Goal: Task Accomplishment & Management: Manage account settings

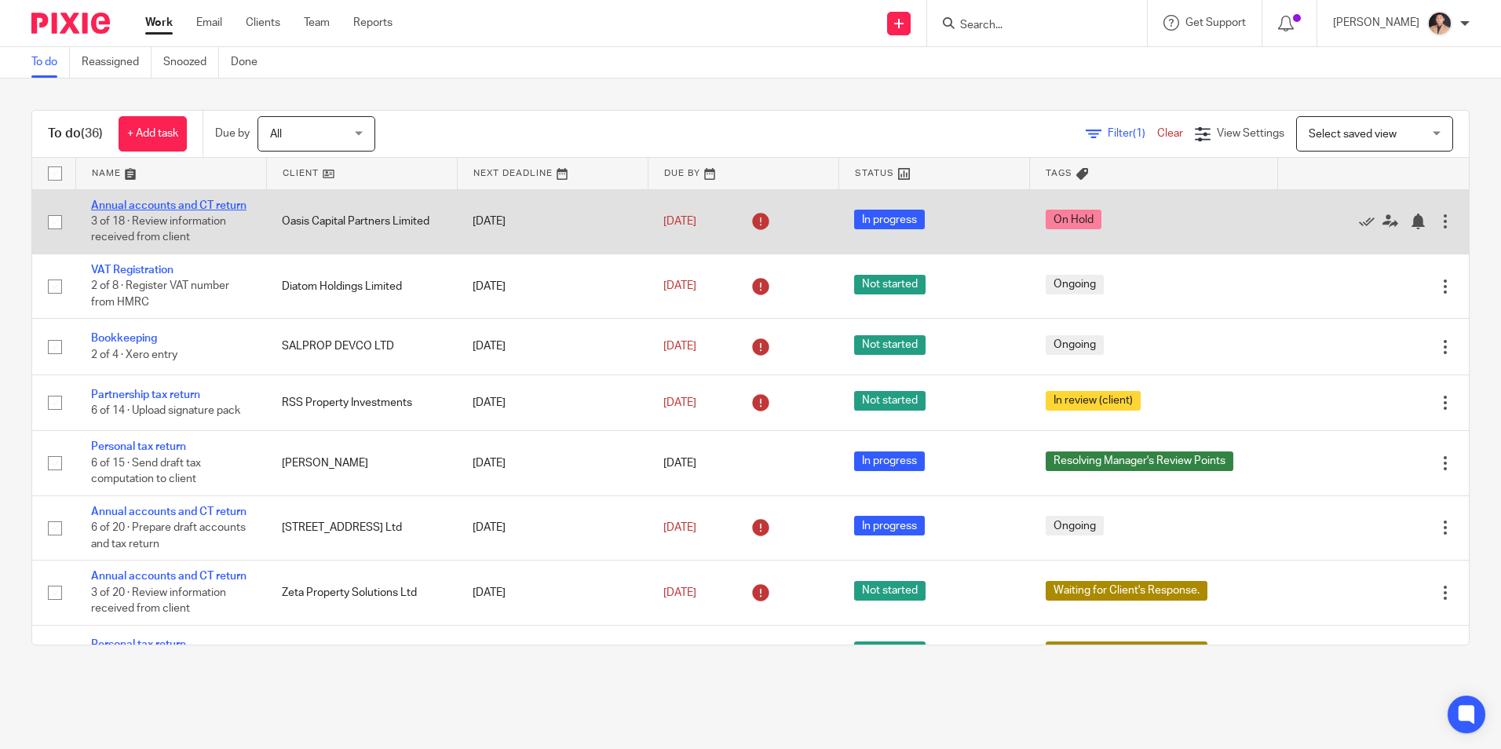
click at [199, 202] on link "Annual accounts and CT return" at bounding box center [168, 205] width 155 height 11
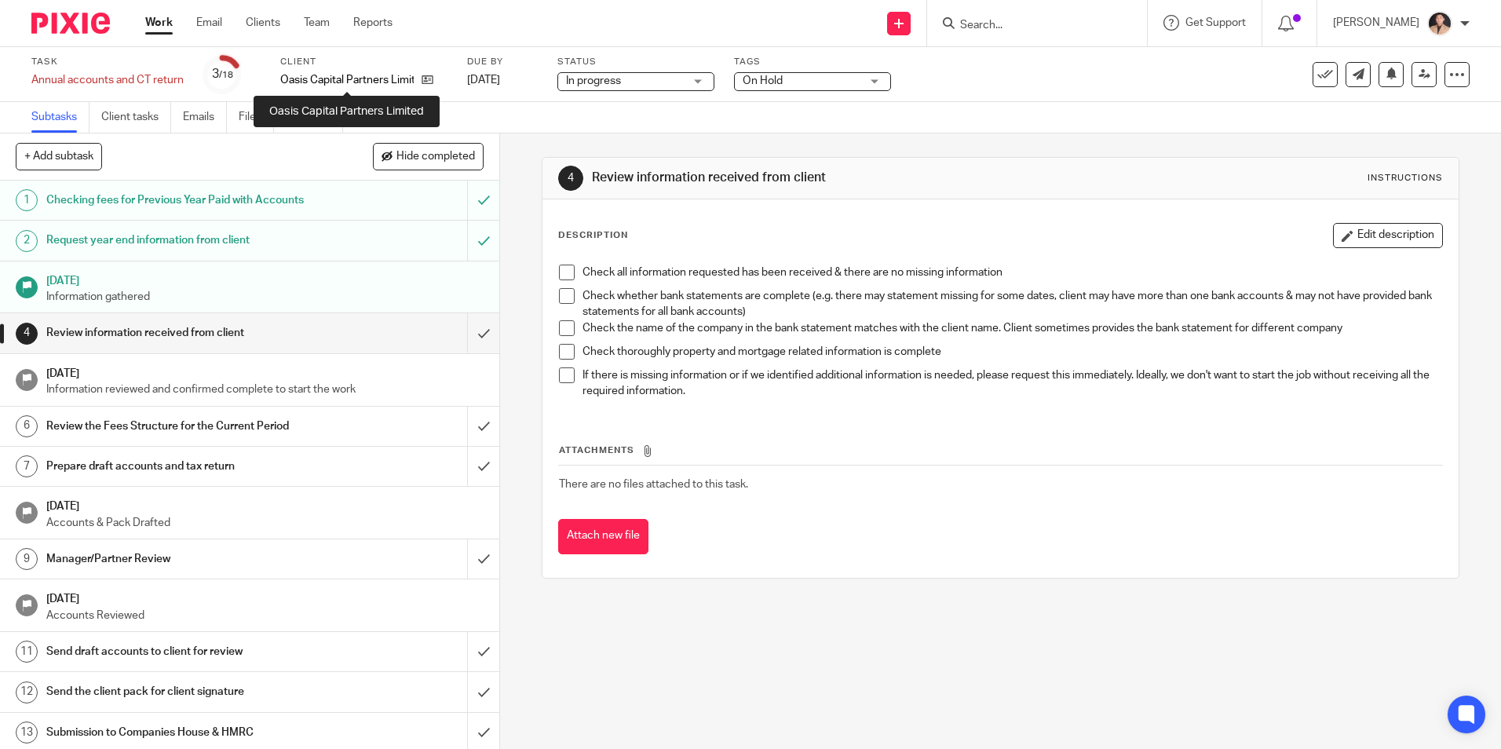
click at [414, 82] on p "Oasis Capital Partners Limited" at bounding box center [346, 80] width 133 height 16
click at [422, 82] on icon at bounding box center [428, 80] width 12 height 12
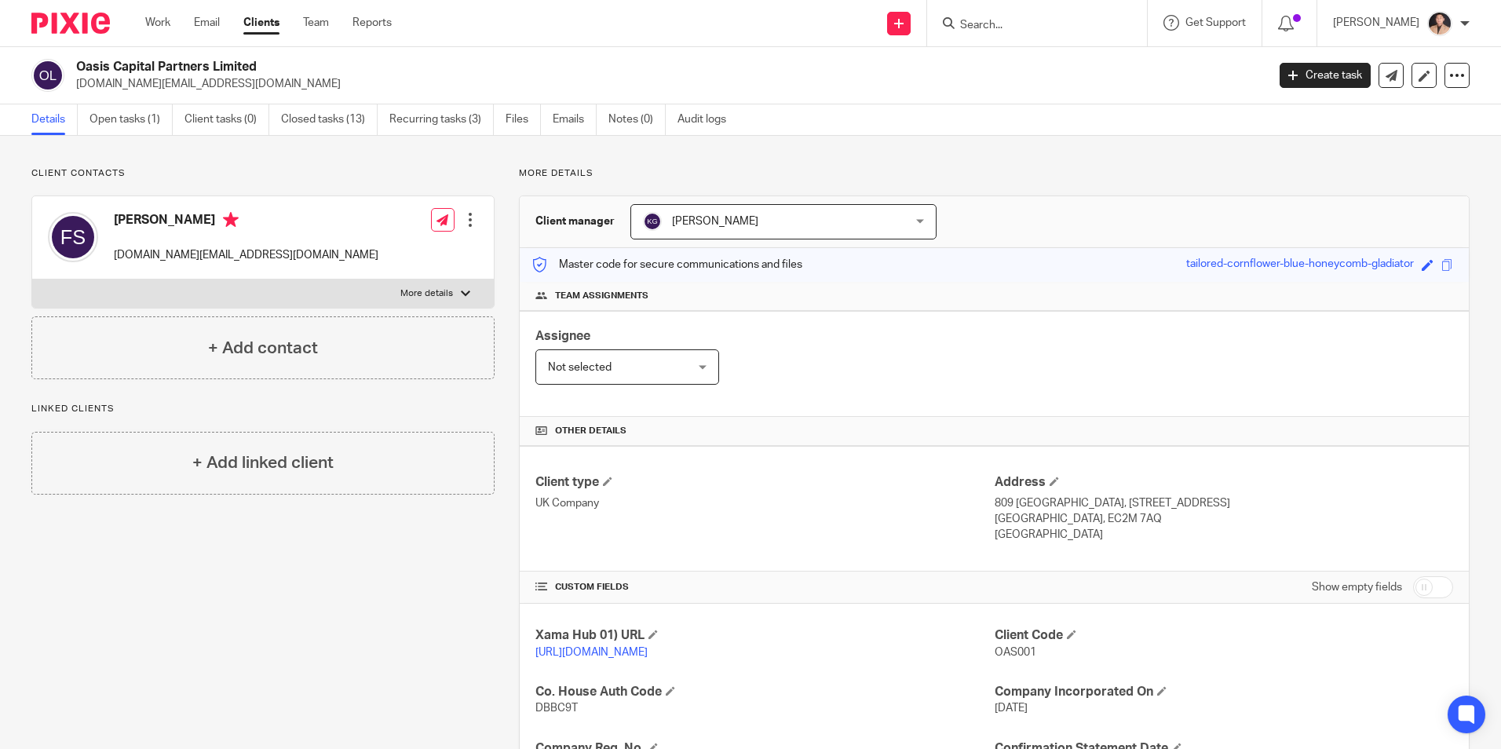
drag, startPoint x: 160, startPoint y: 26, endPoint x: 482, endPoint y: 216, distance: 373.8
click at [160, 26] on link "Work" at bounding box center [157, 23] width 25 height 16
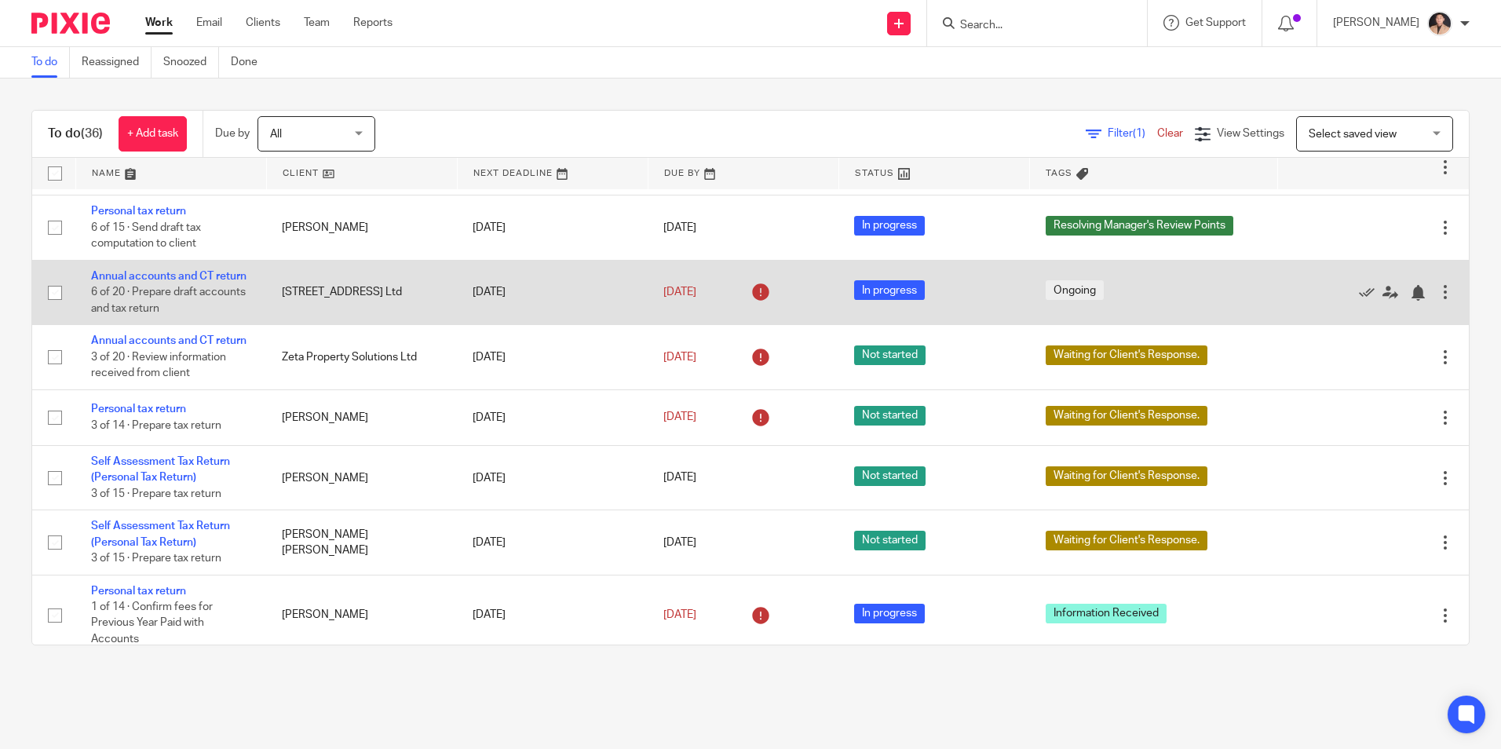
scroll to position [79, 0]
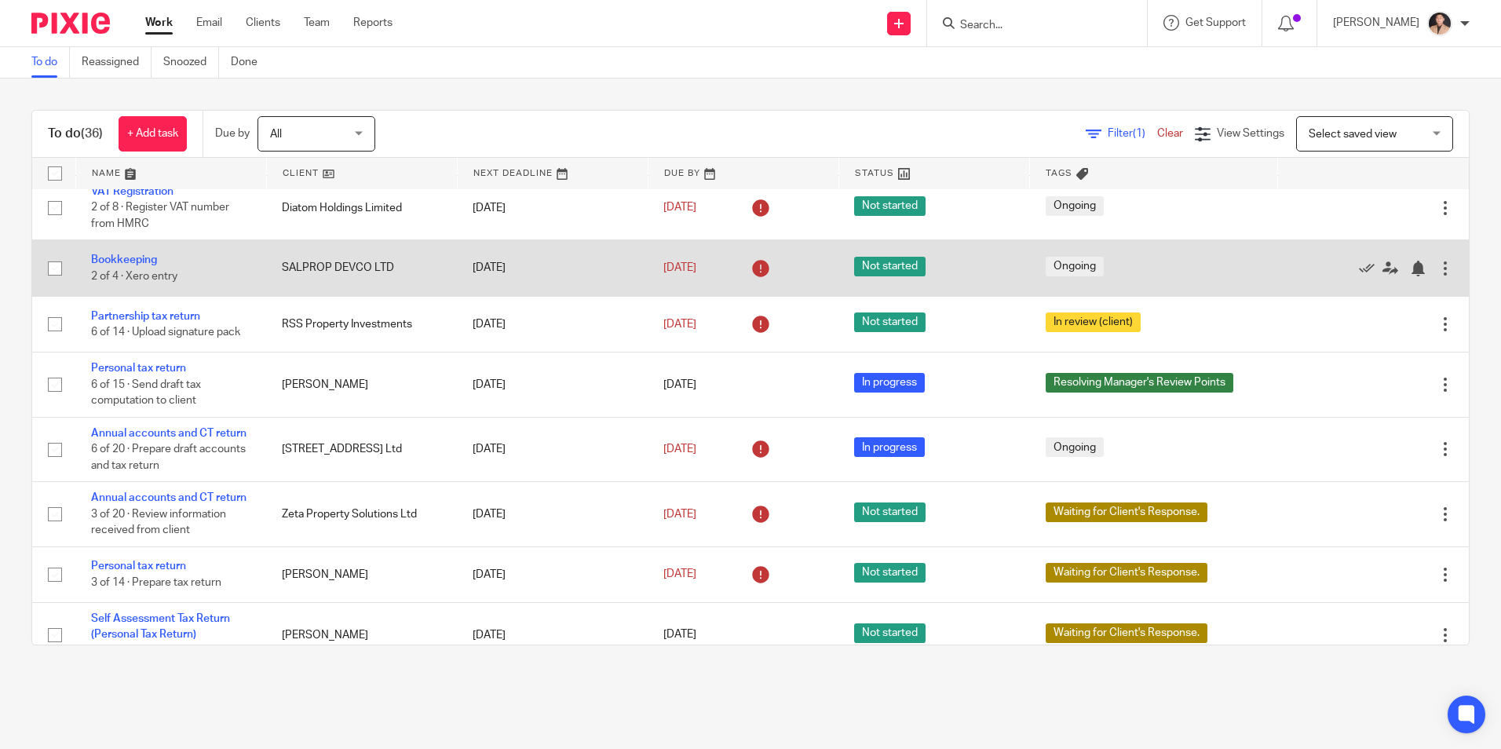
drag, startPoint x: 140, startPoint y: 275, endPoint x: 164, endPoint y: 285, distance: 26.4
click at [140, 265] on link "Bookkeeping" at bounding box center [124, 259] width 66 height 11
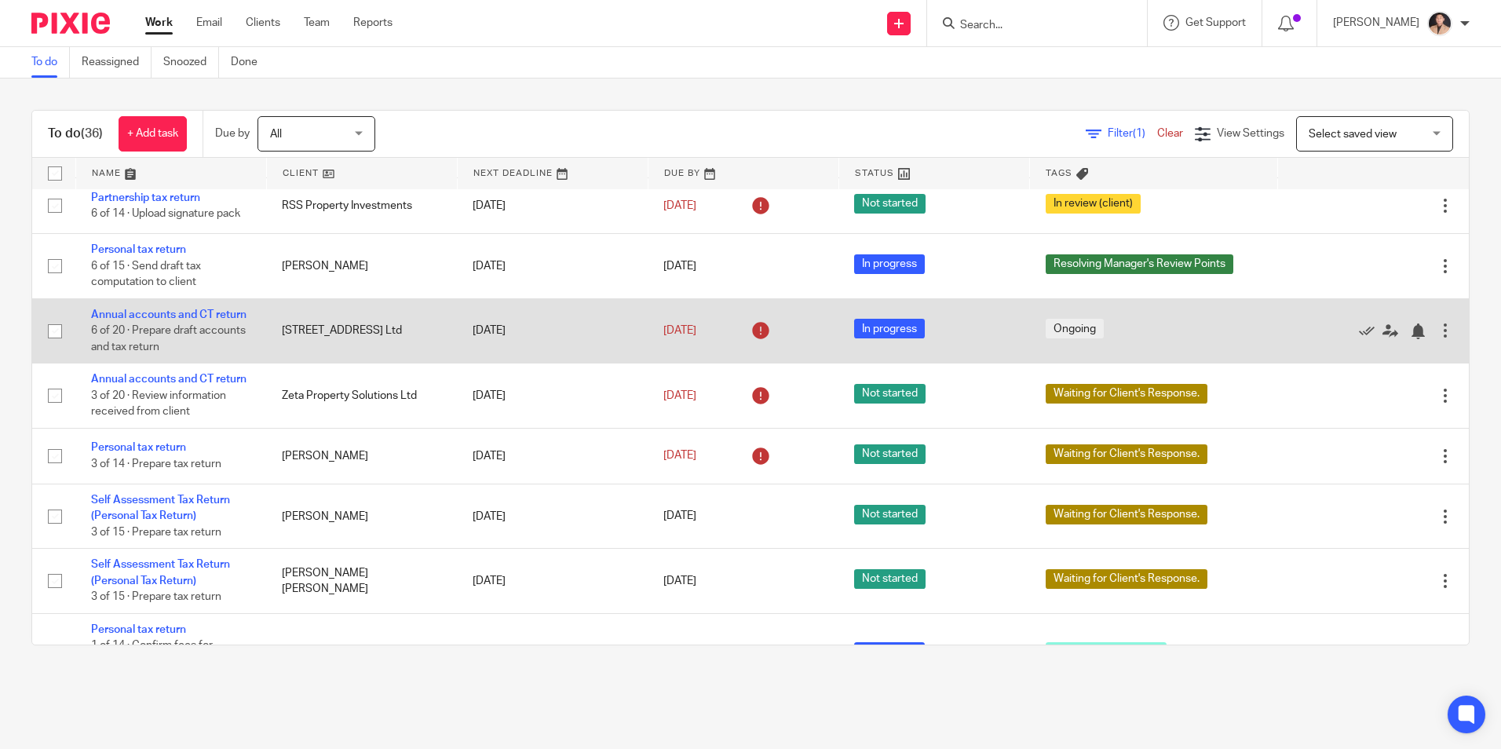
scroll to position [236, 0]
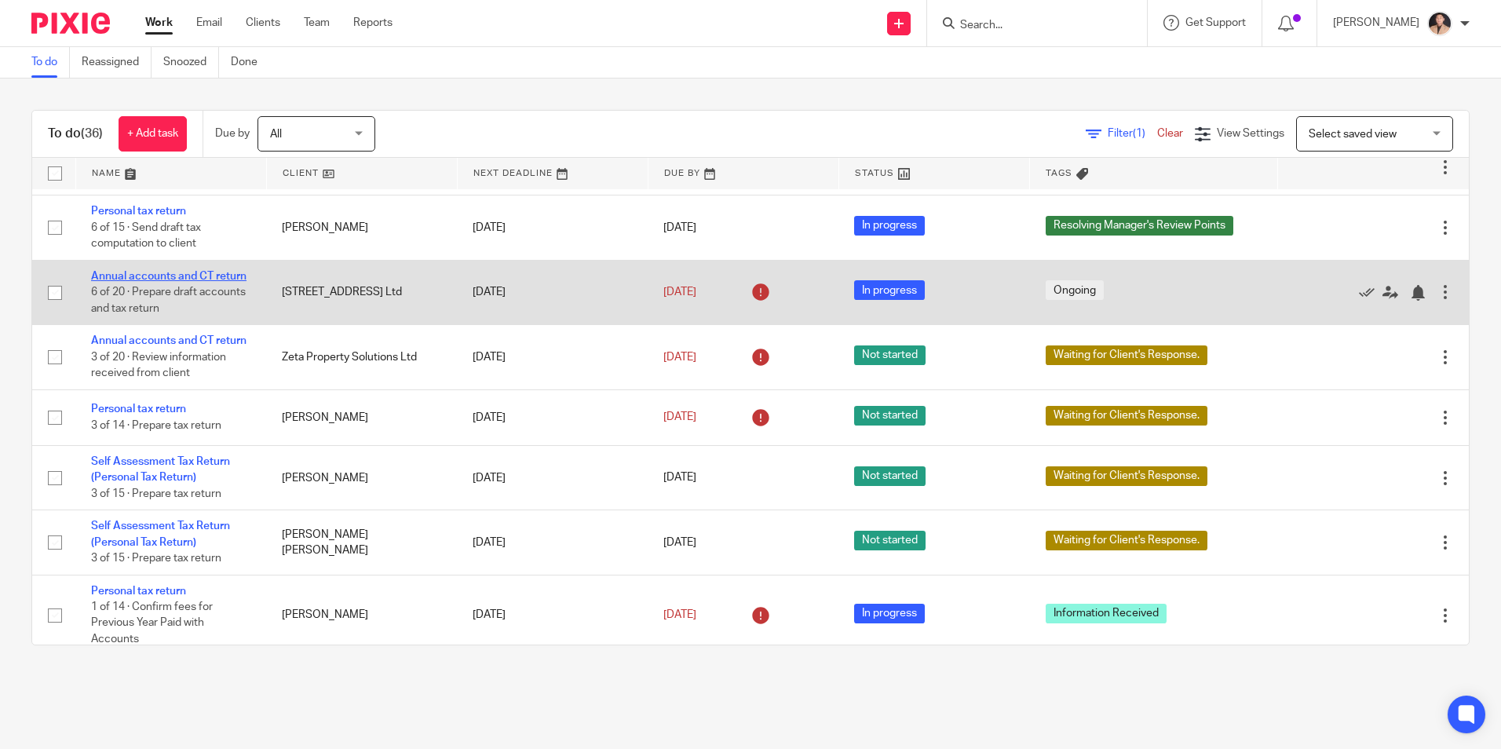
click at [177, 282] on link "Annual accounts and CT return" at bounding box center [168, 276] width 155 height 11
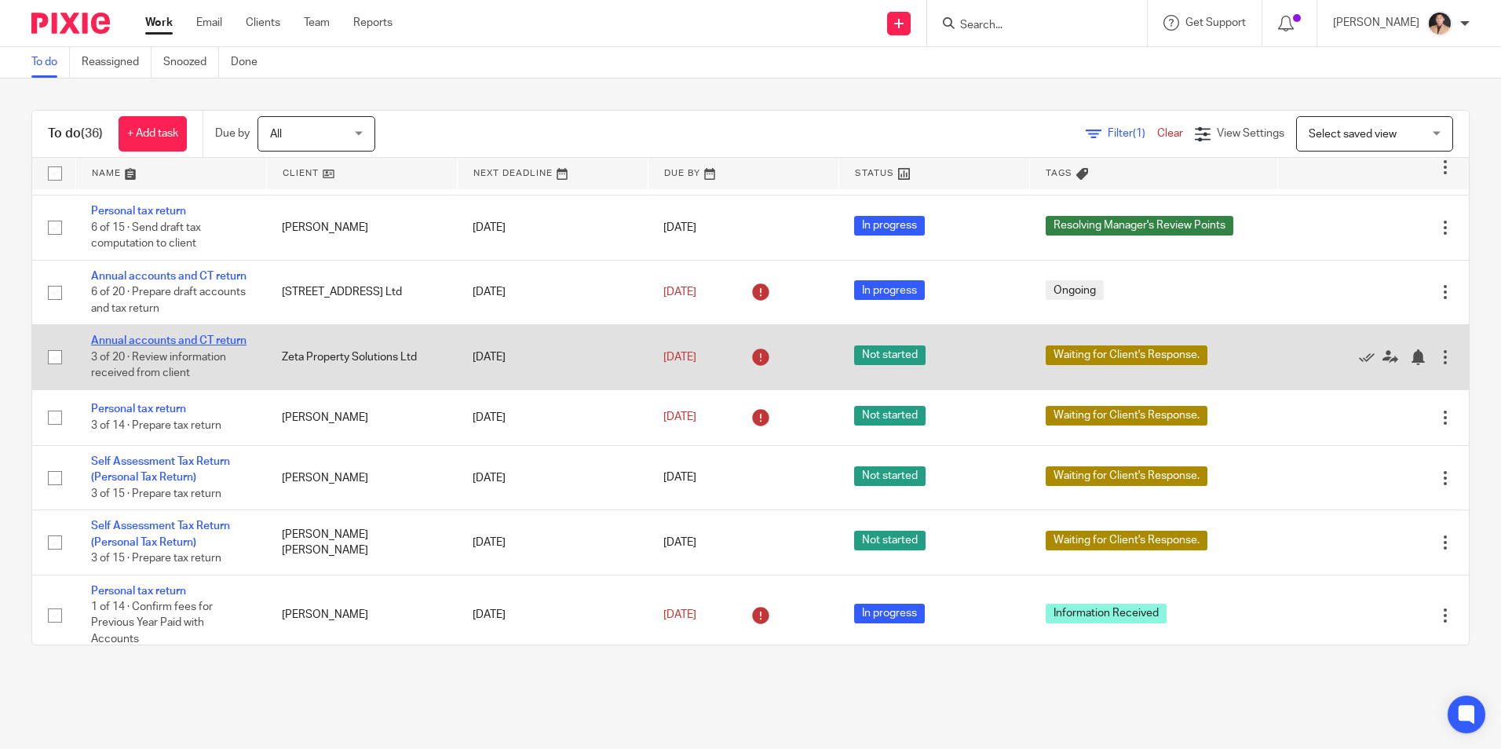
click at [196, 346] on link "Annual accounts and CT return" at bounding box center [168, 340] width 155 height 11
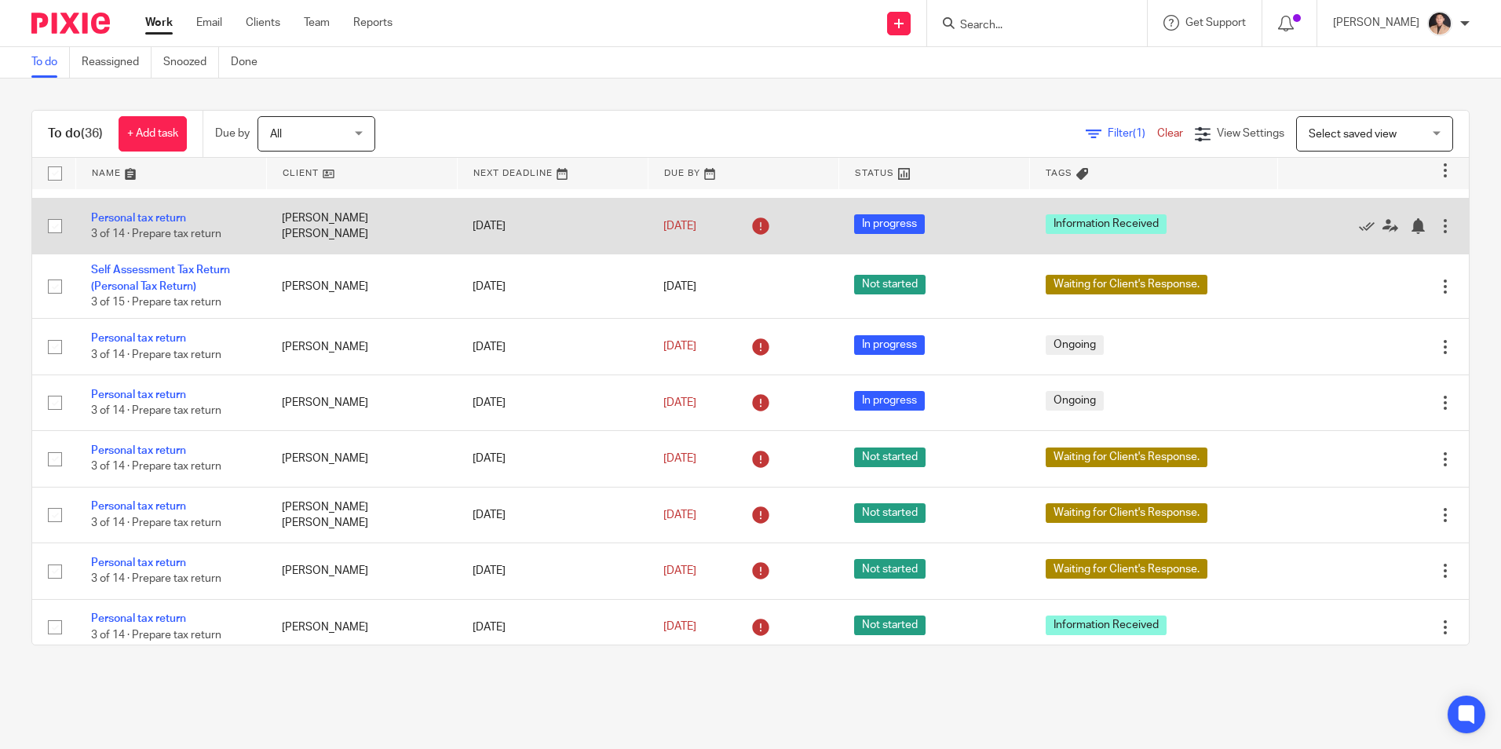
scroll to position [785, 0]
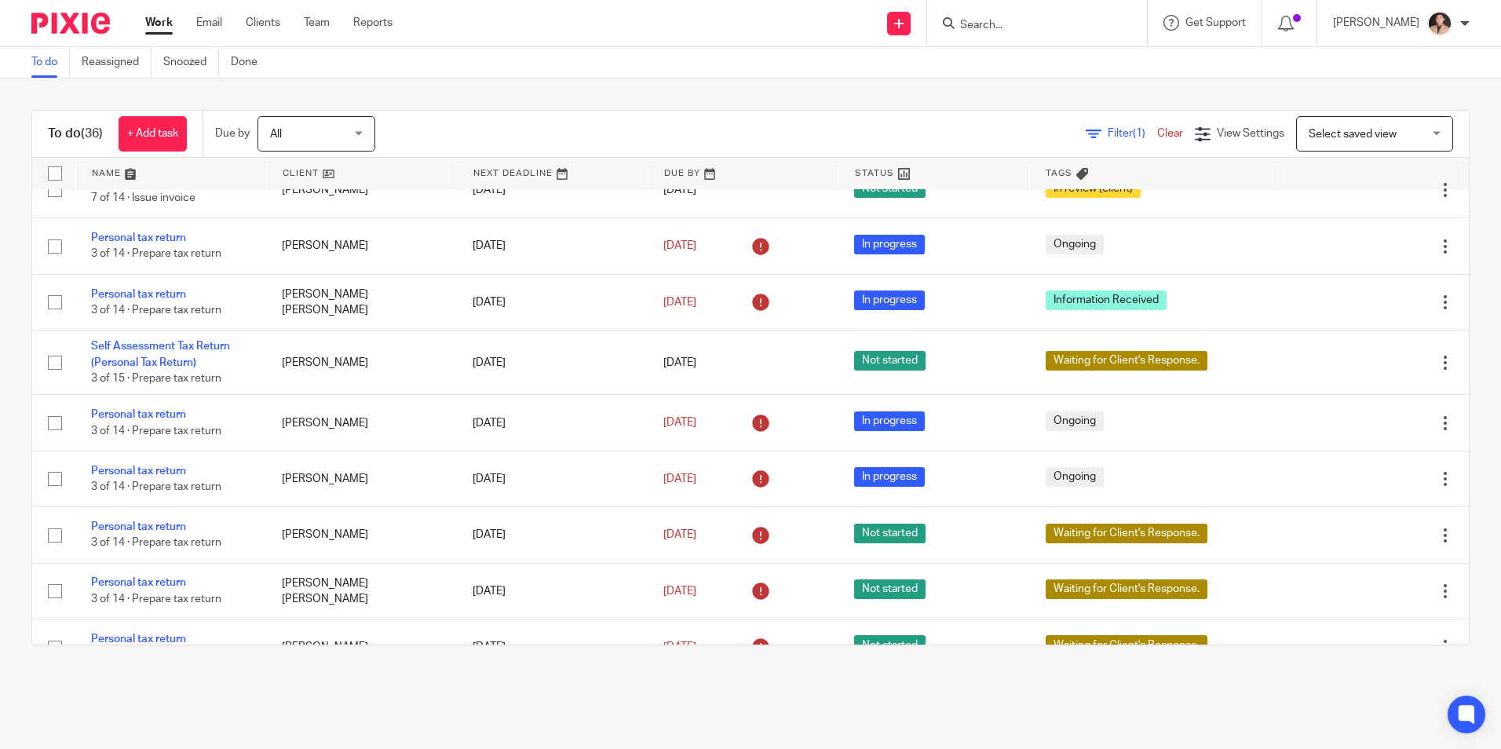
click at [470, 676] on div "To do (36) + Add task Due by All All Today Tomorrow This week Next week This mo…" at bounding box center [750, 378] width 1501 height 598
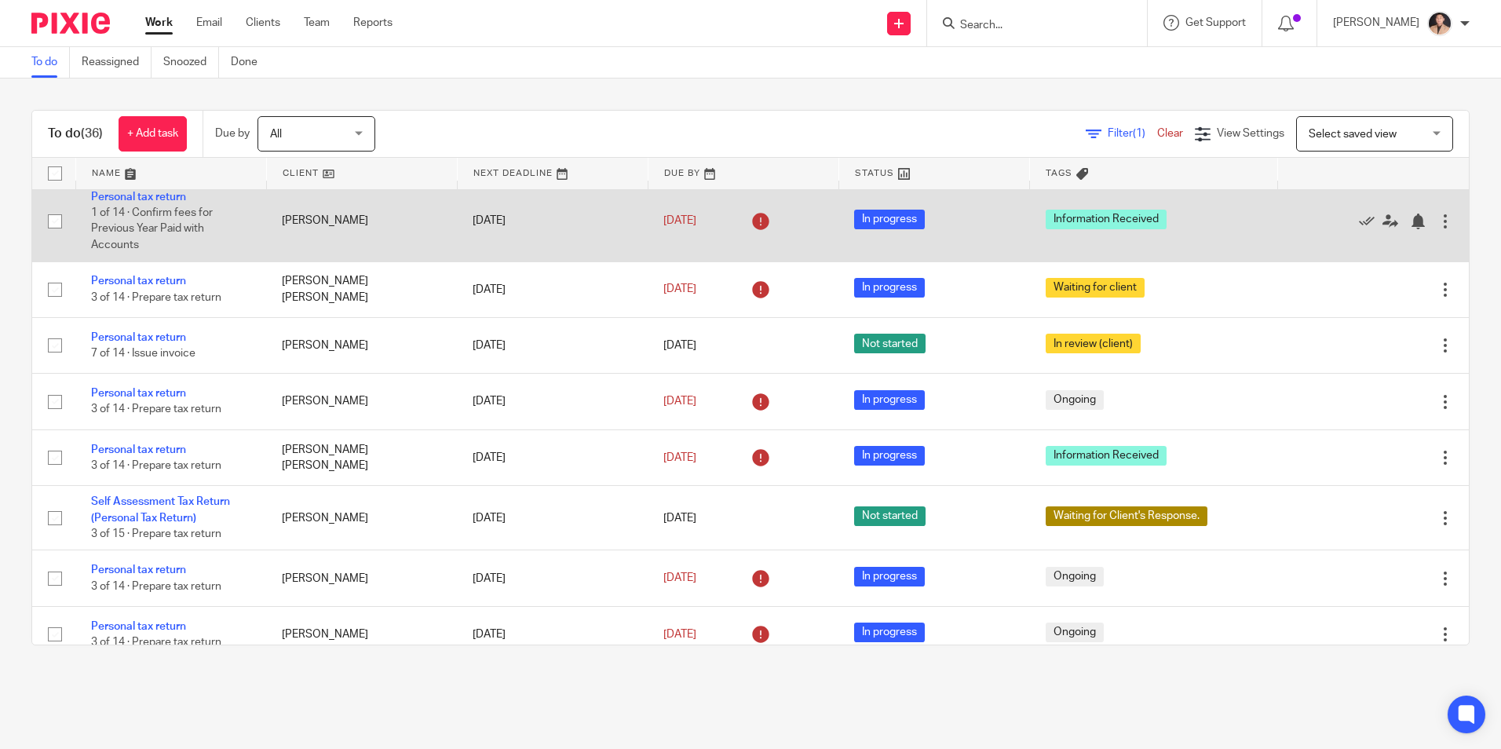
scroll to position [628, 0]
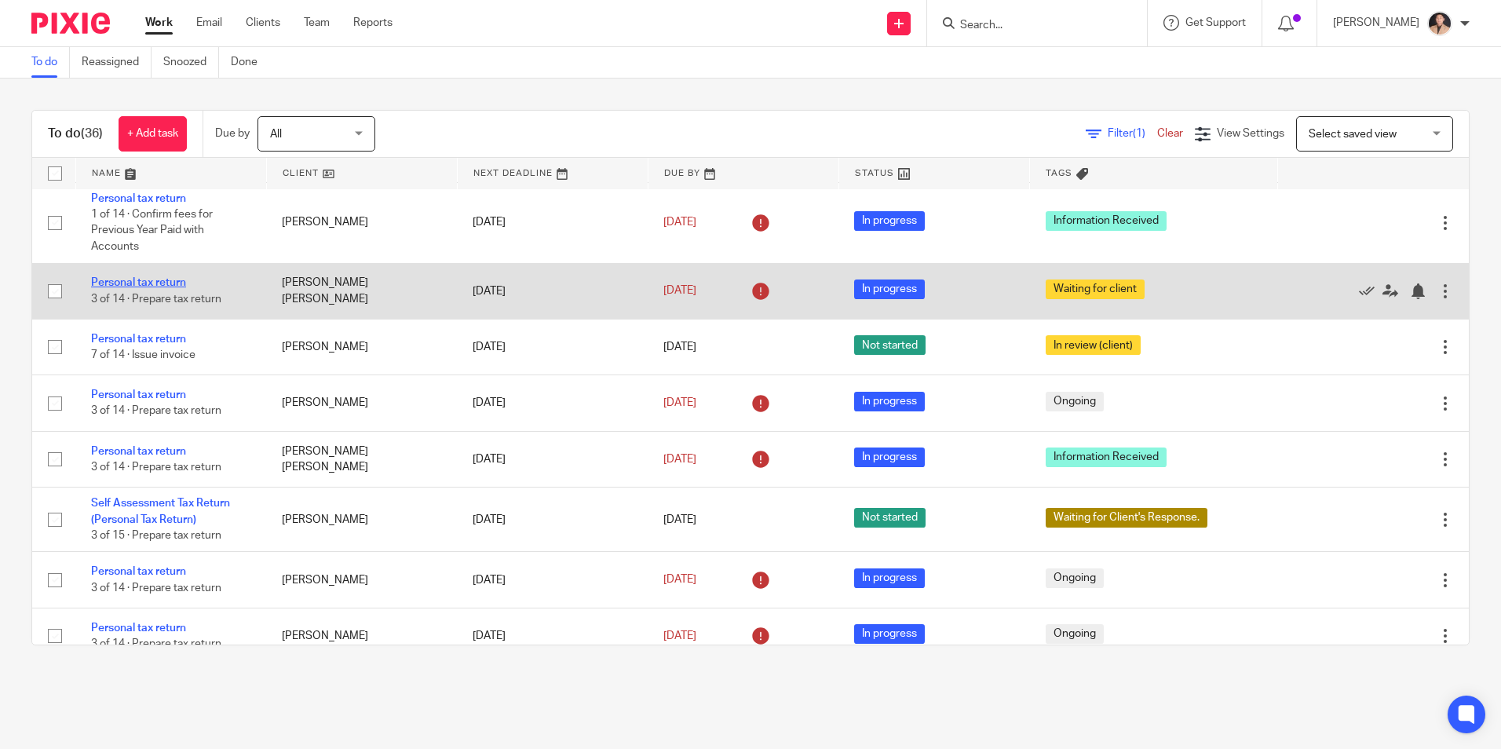
click at [119, 319] on td "Personal tax return 3 of 14 · Prepare tax return" at bounding box center [170, 291] width 191 height 56
click at [119, 288] on link "Personal tax return" at bounding box center [138, 282] width 95 height 11
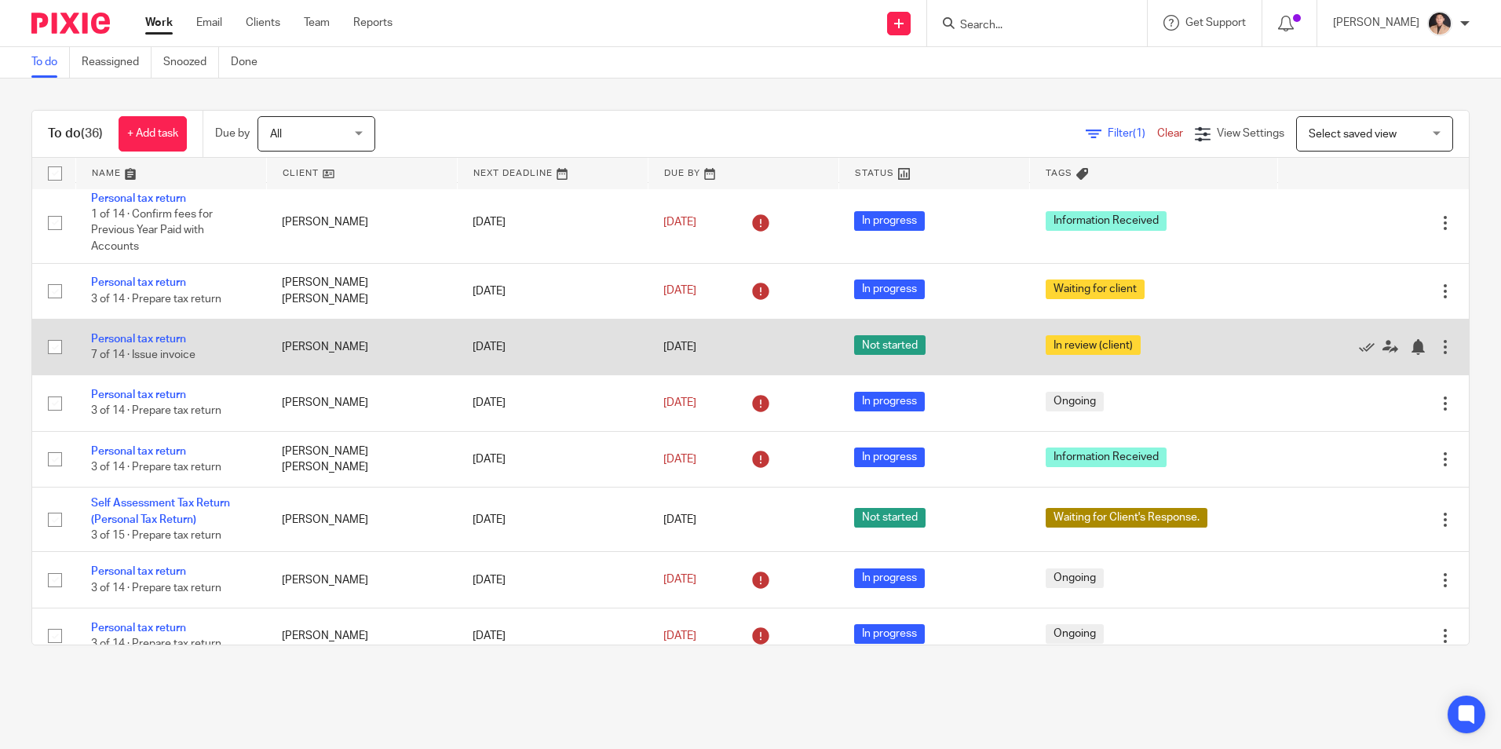
scroll to position [707, 0]
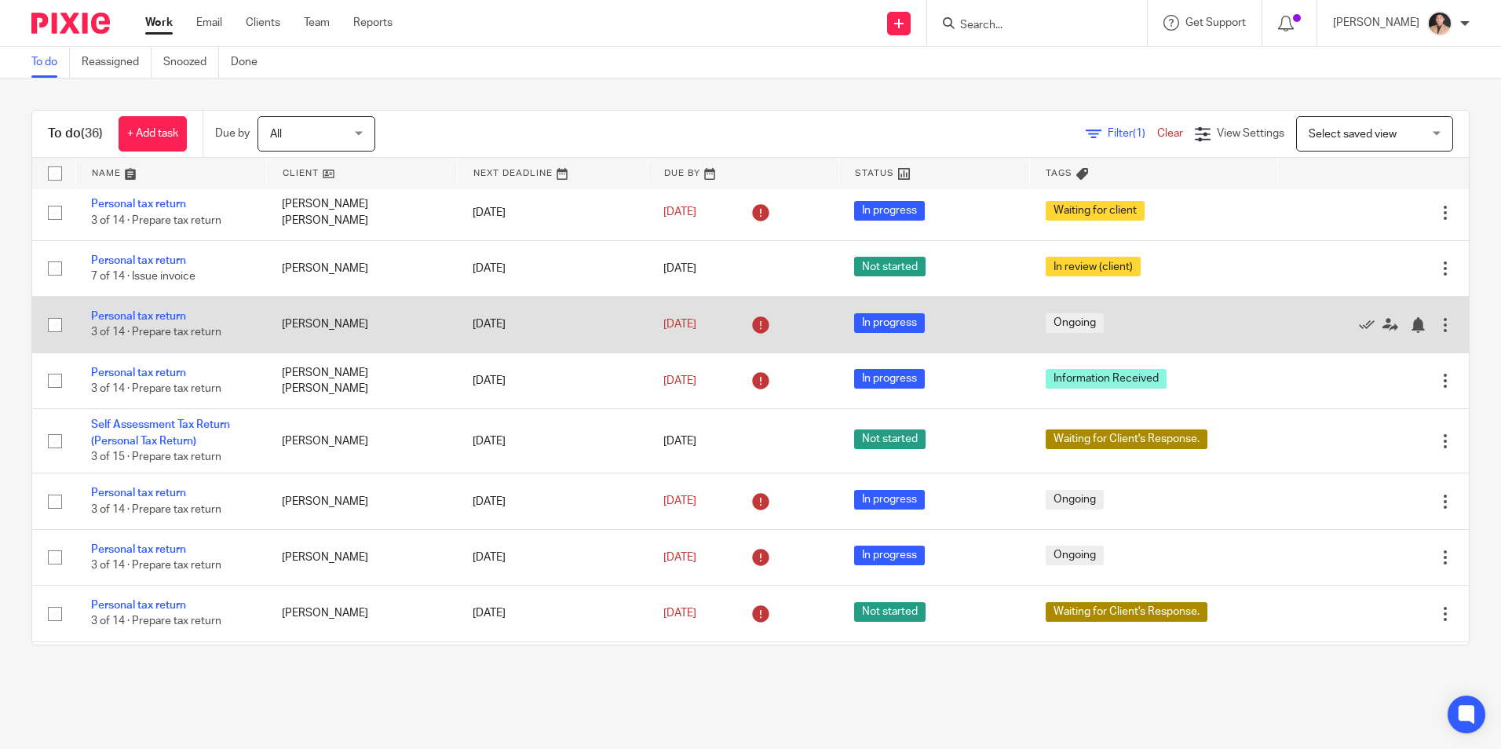
click at [432, 352] on td "[PERSON_NAME]" at bounding box center [361, 325] width 191 height 56
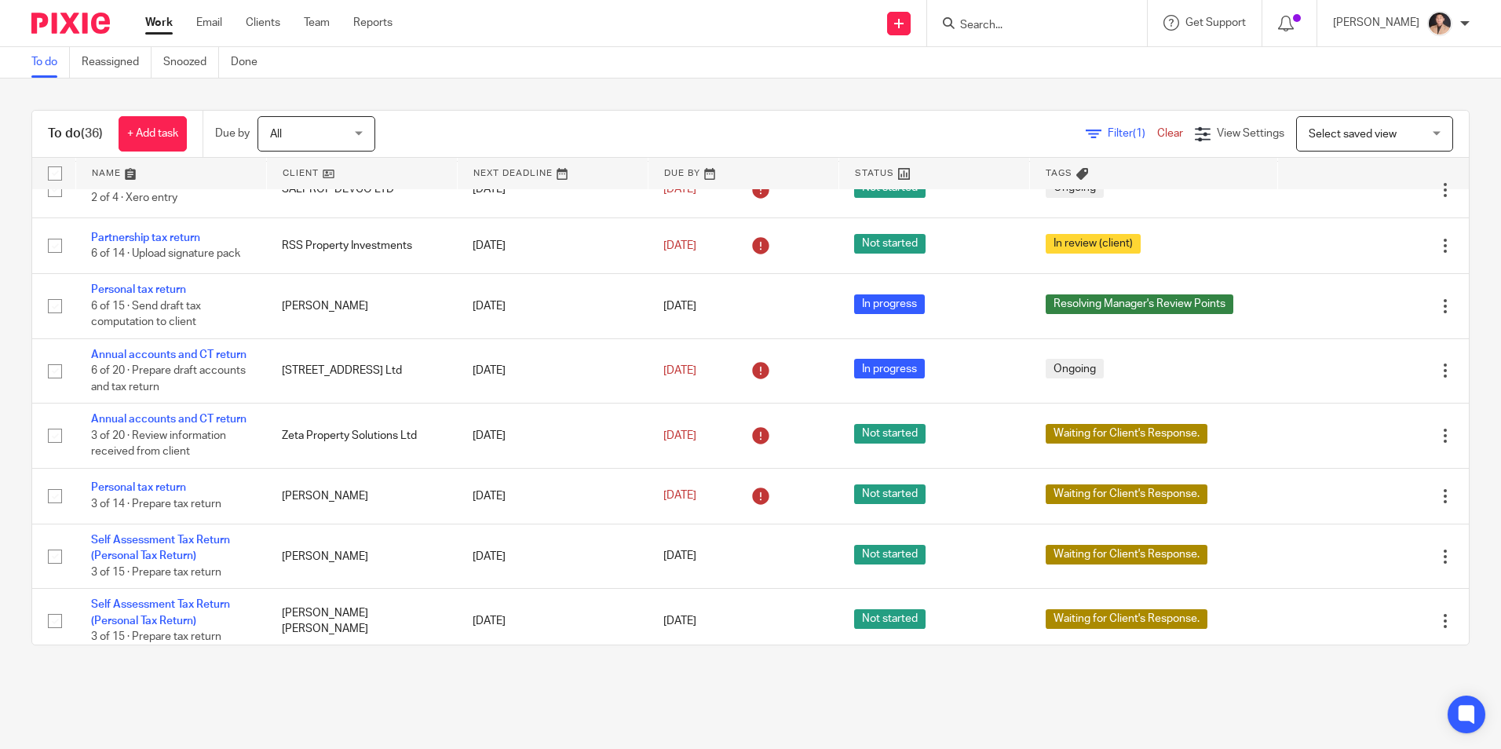
scroll to position [0, 0]
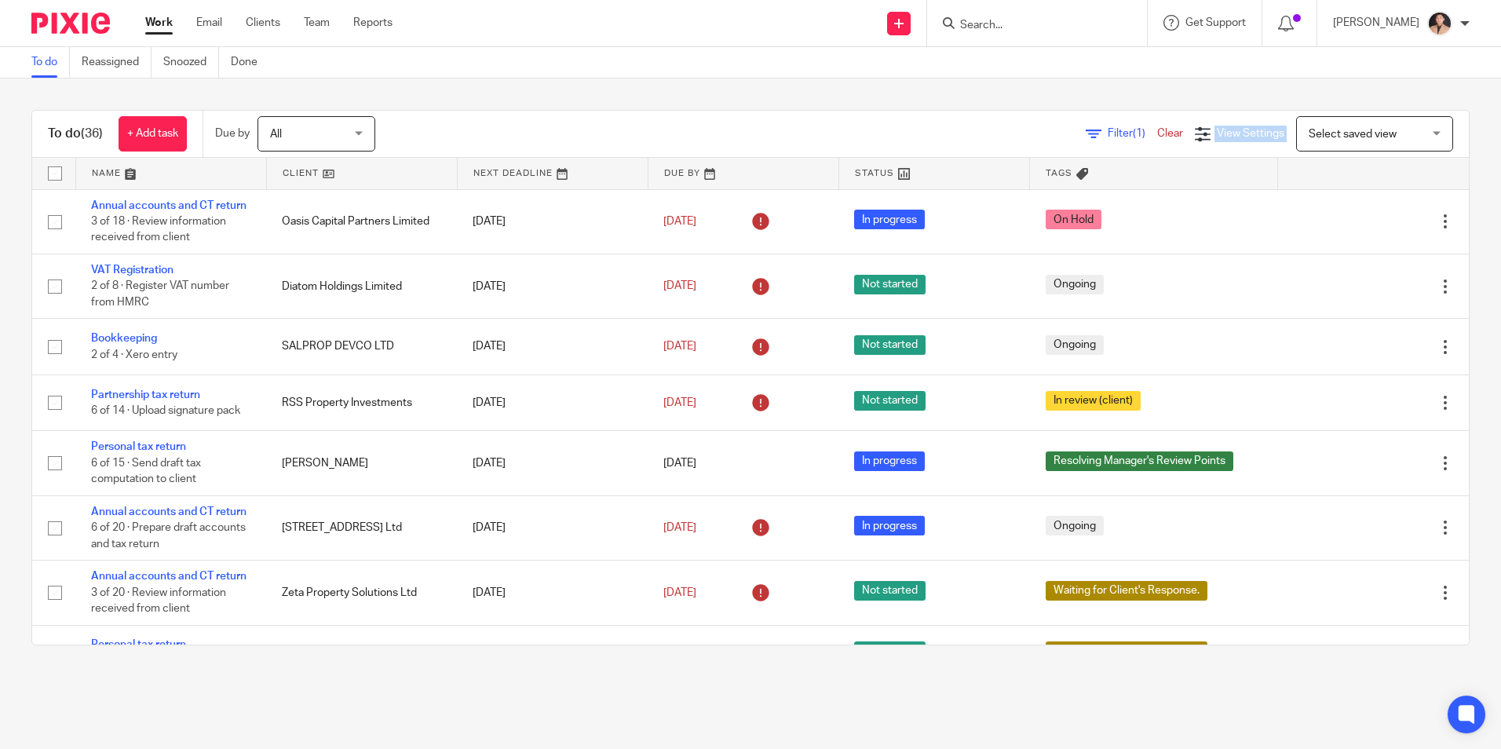
drag, startPoint x: 1178, startPoint y: 135, endPoint x: 1296, endPoint y: 116, distance: 120.1
click at [1296, 116] on div "Filter (1) Clear View Settings View Settings (1) Filters Clear Save Manage save…" at bounding box center [936, 133] width 1066 height 35
click at [221, 24] on link "Email" at bounding box center [209, 23] width 26 height 16
click at [270, 29] on link "Clients" at bounding box center [263, 23] width 35 height 16
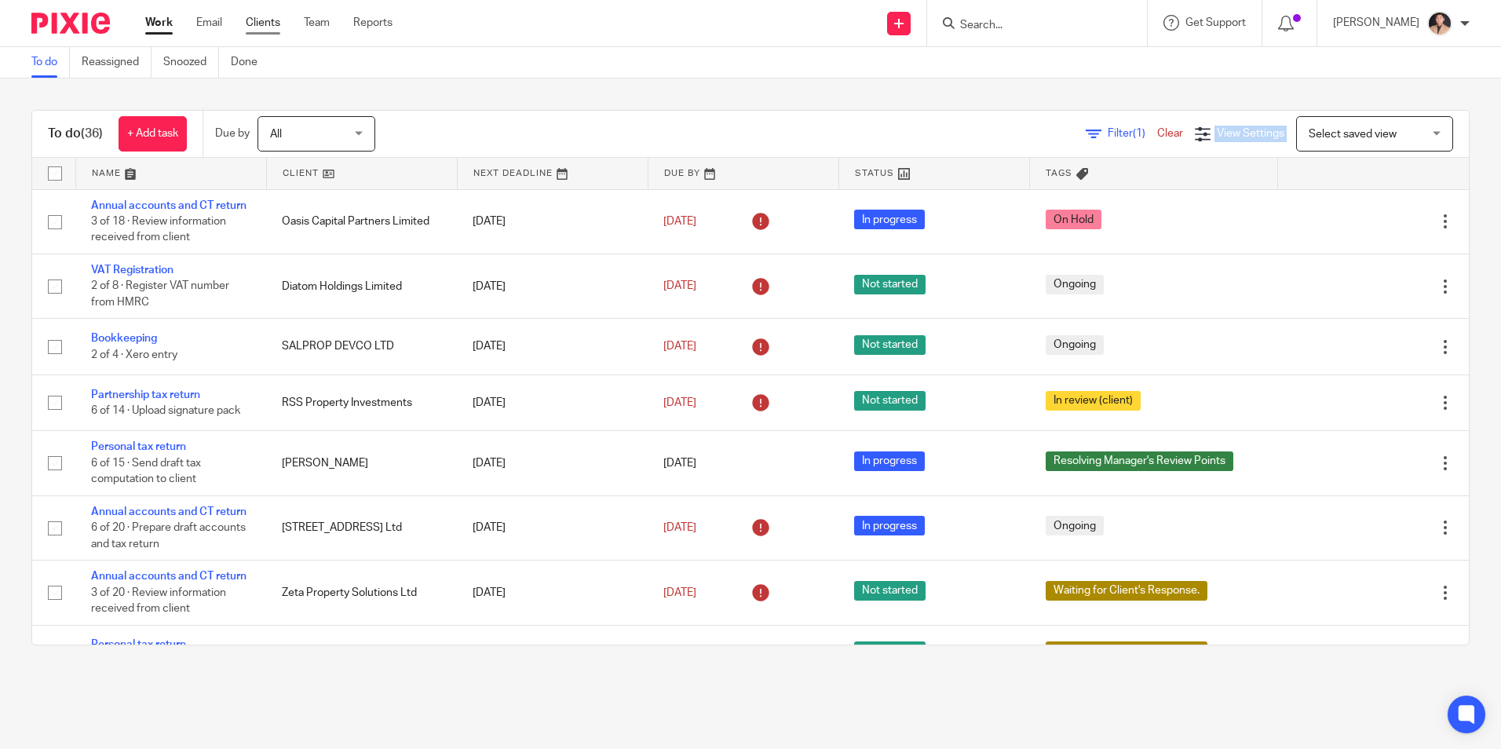
click at [258, 25] on link "Clients" at bounding box center [263, 23] width 35 height 16
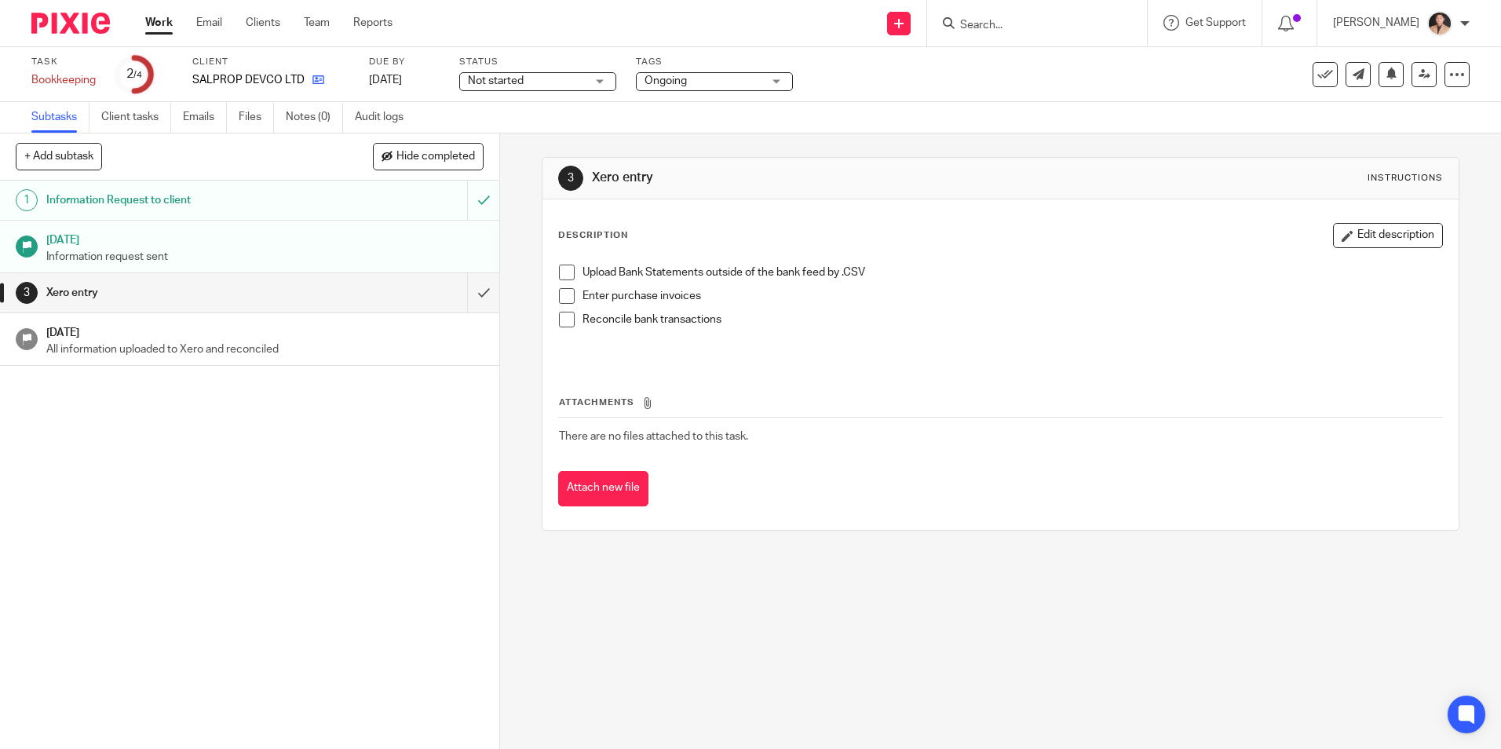
click at [305, 82] on link at bounding box center [315, 80] width 20 height 16
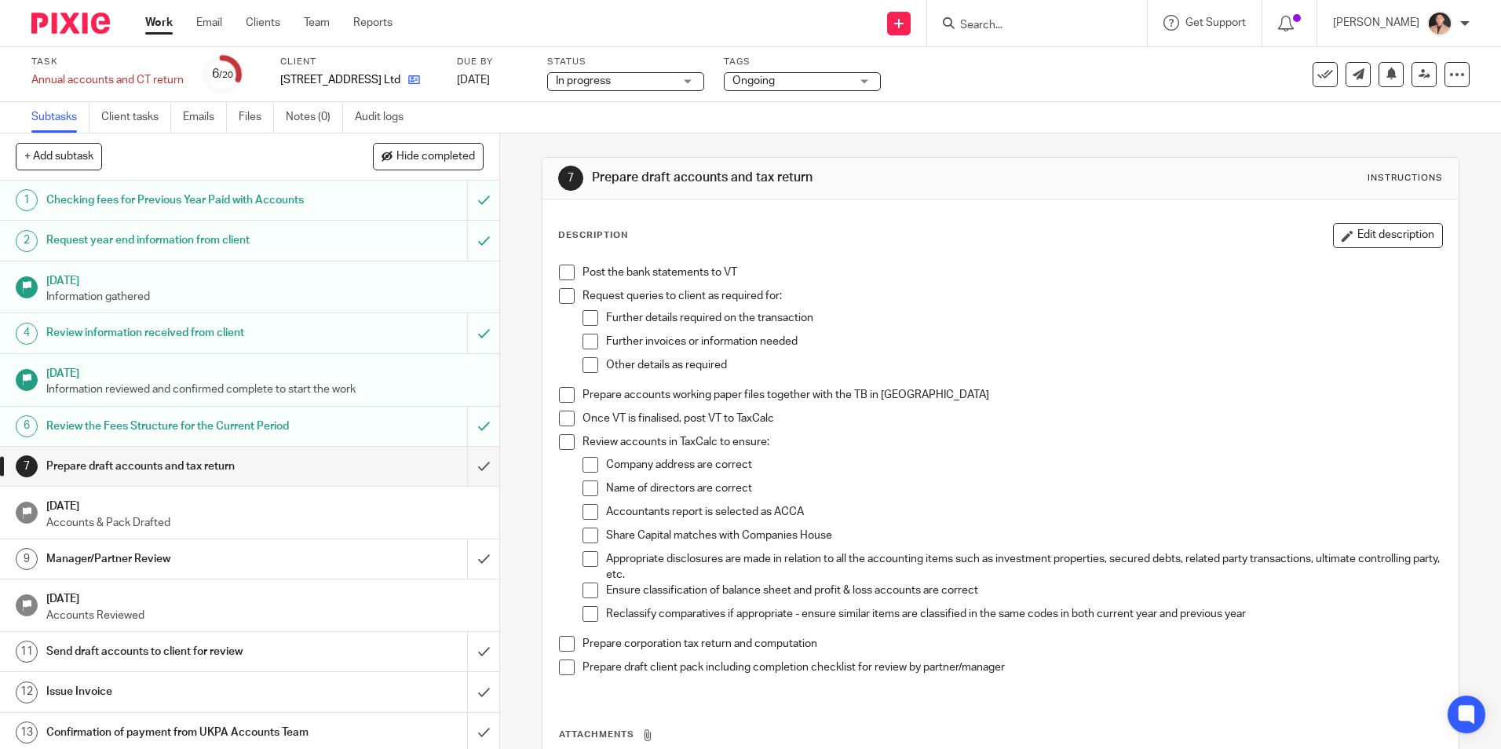
drag, startPoint x: 0, startPoint y: 0, endPoint x: 371, endPoint y: 86, distance: 380.4
click at [400, 78] on link at bounding box center [410, 80] width 20 height 16
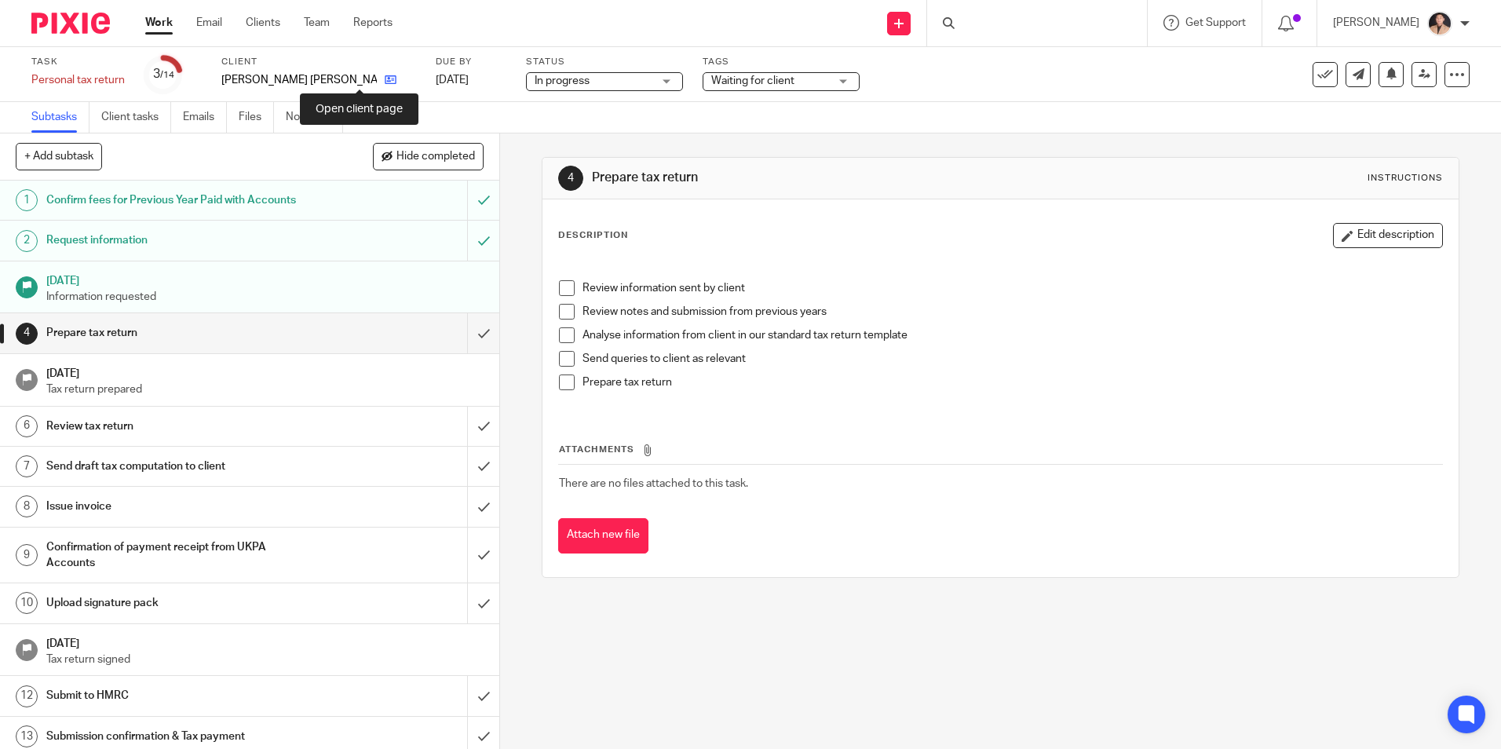
click at [385, 85] on icon at bounding box center [391, 80] width 12 height 12
